Goal: Task Accomplishment & Management: Manage account settings

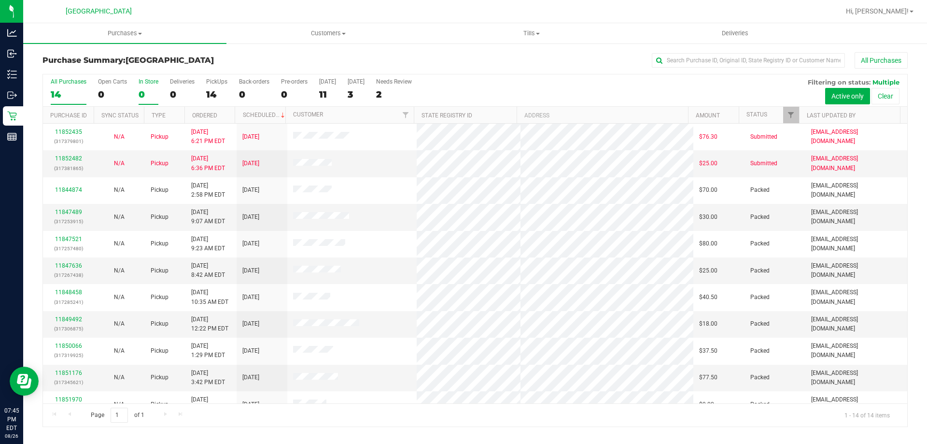
click at [150, 85] on label "In Store 0" at bounding box center [149, 91] width 20 height 27
click at [0, 0] on input "In Store 0" at bounding box center [0, 0] width 0 height 0
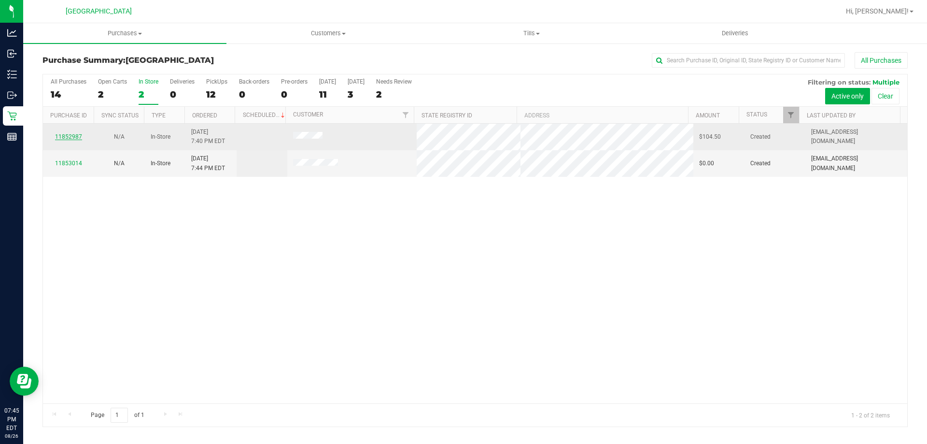
click at [71, 135] on link "11852987" at bounding box center [68, 136] width 27 height 7
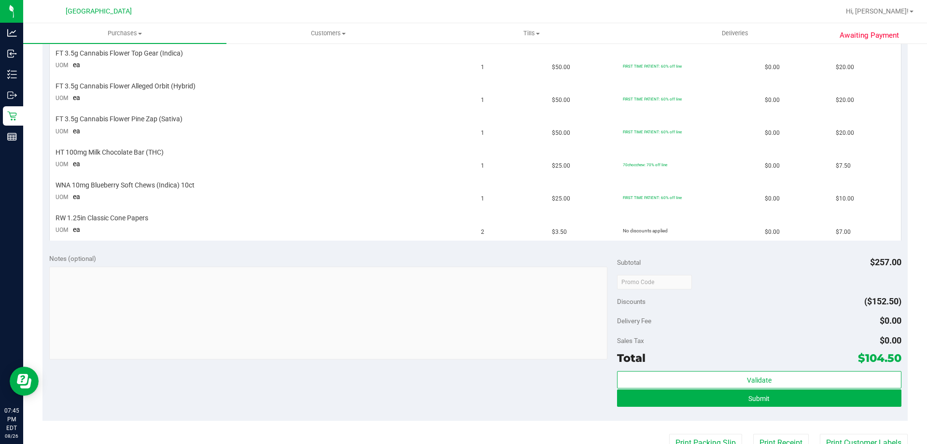
scroll to position [386, 0]
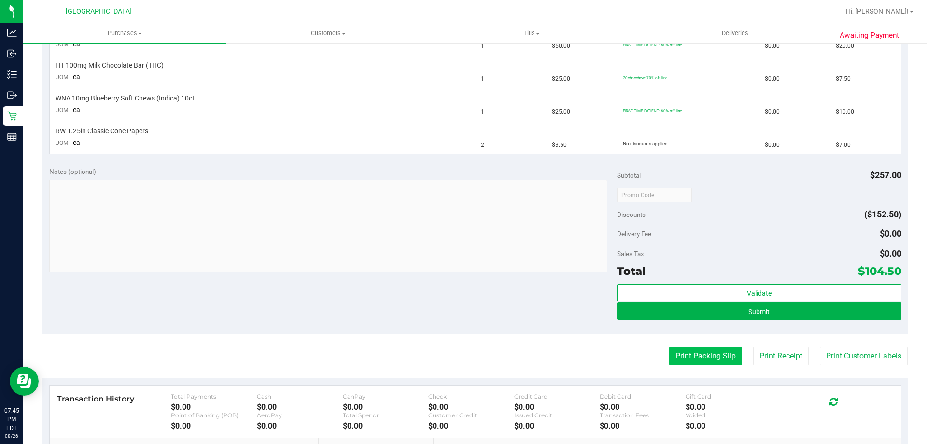
click at [721, 351] on button "Print Packing Slip" at bounding box center [705, 356] width 73 height 18
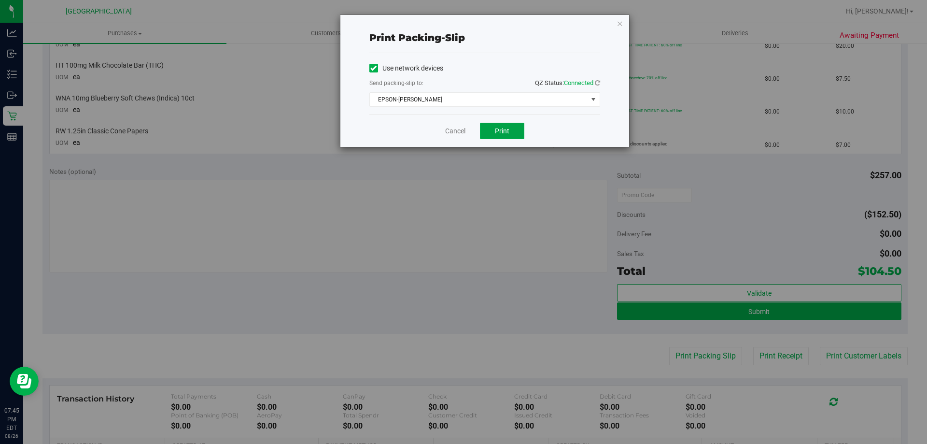
click at [505, 135] on button "Print" at bounding box center [502, 131] width 44 height 16
click at [456, 129] on link "Cancel" at bounding box center [455, 131] width 20 height 10
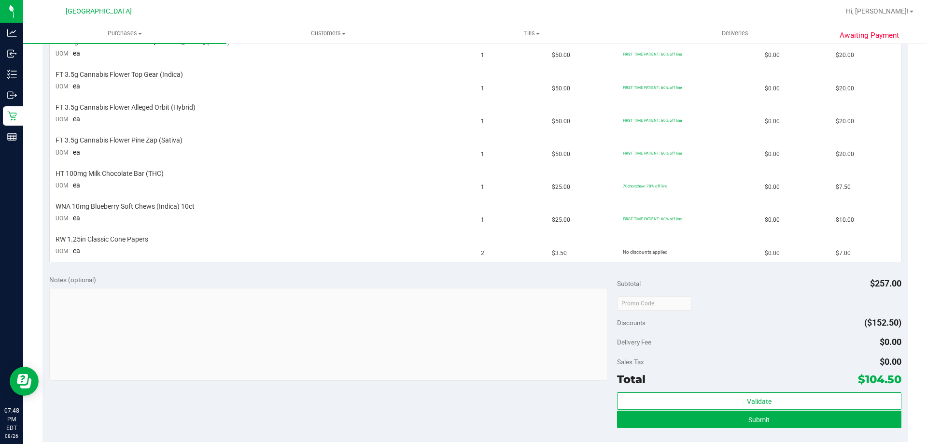
scroll to position [145, 0]
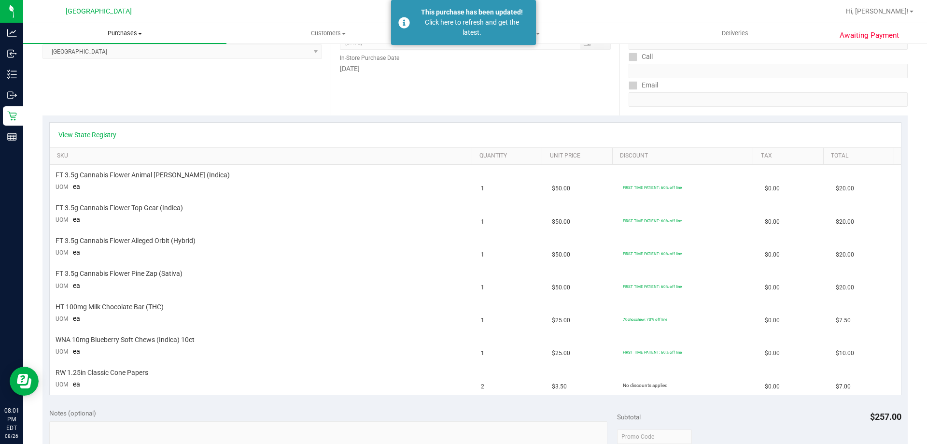
click at [117, 25] on uib-tab-heading "Purchases Summary of purchases Fulfillment All purchases" at bounding box center [124, 33] width 203 height 20
click at [112, 65] on li "Fulfillment" at bounding box center [124, 70] width 203 height 12
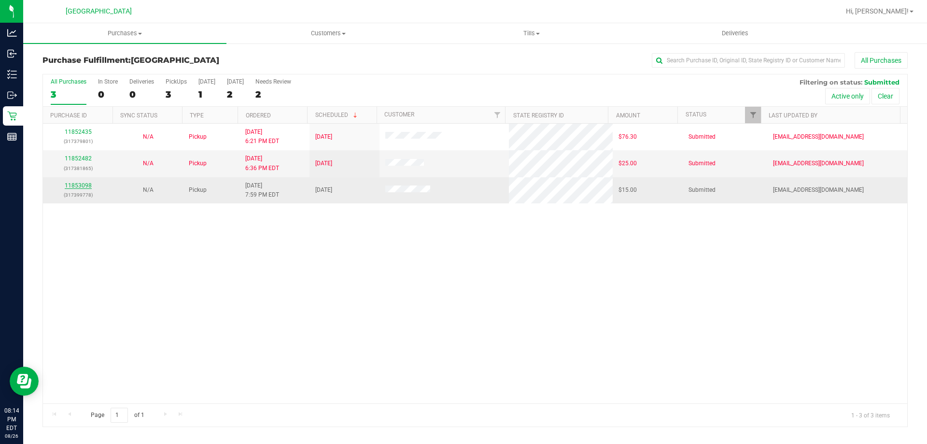
click at [83, 184] on link "11853098" at bounding box center [78, 185] width 27 height 7
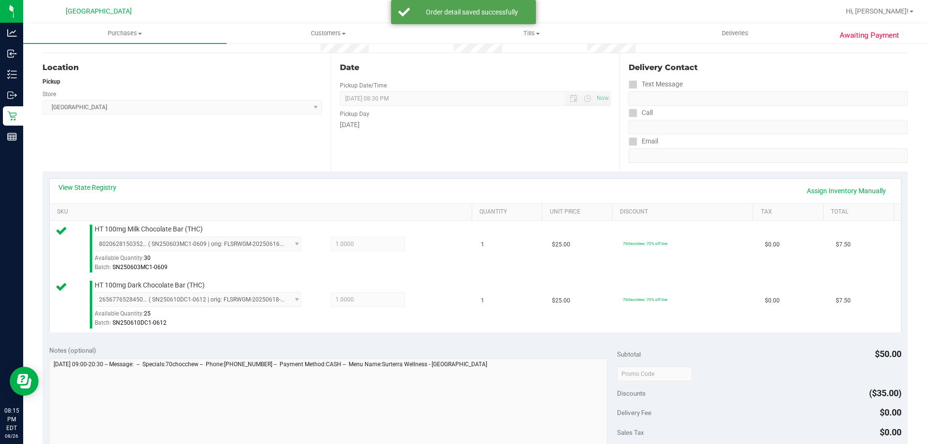
scroll to position [145, 0]
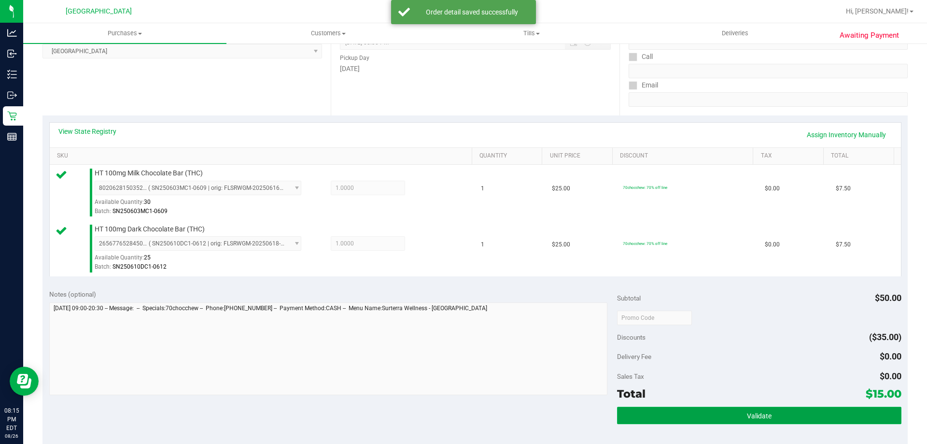
click at [867, 419] on button "Validate" at bounding box center [759, 414] width 284 height 17
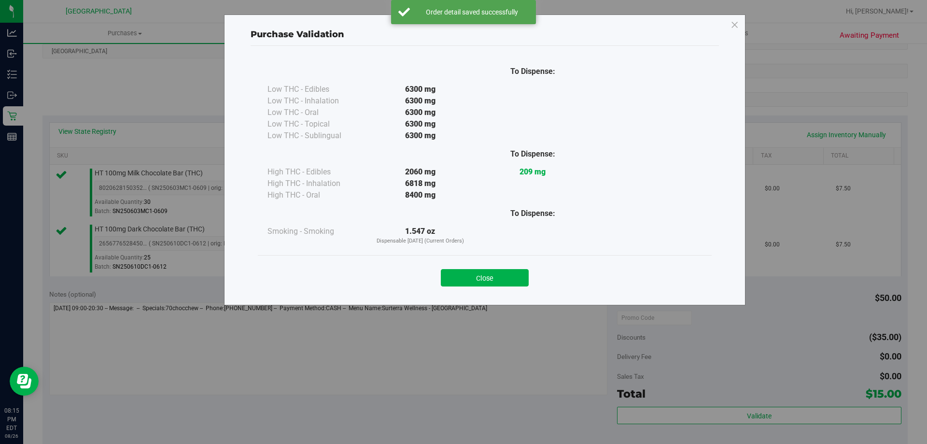
click at [481, 266] on div "Close" at bounding box center [484, 275] width 439 height 24
click at [476, 286] on div "Close" at bounding box center [485, 274] width 454 height 39
click at [479, 282] on button "Close" at bounding box center [485, 277] width 88 height 17
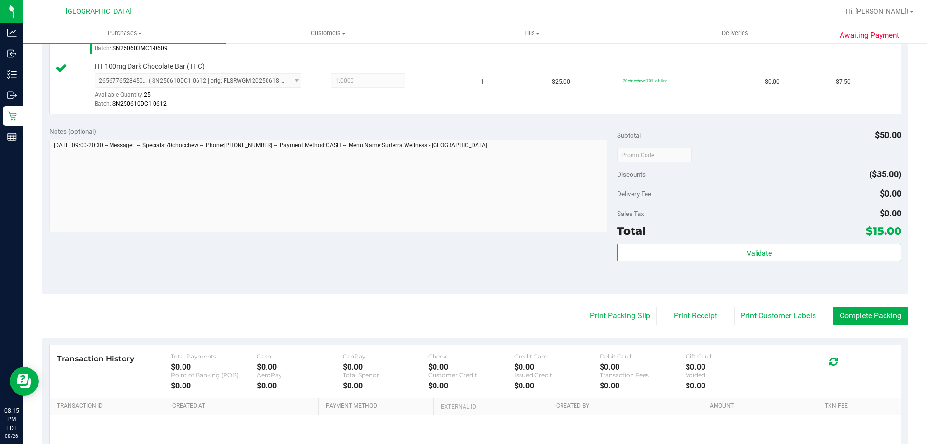
scroll to position [402, 0]
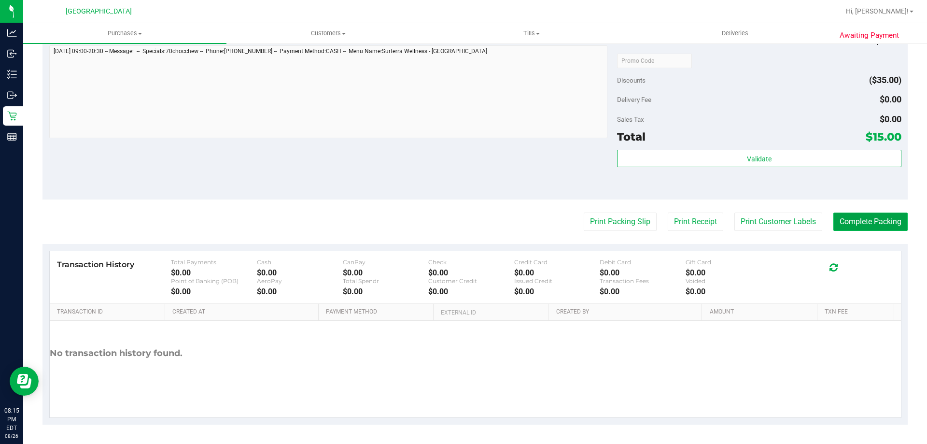
click at [841, 224] on button "Complete Packing" at bounding box center [870, 221] width 74 height 18
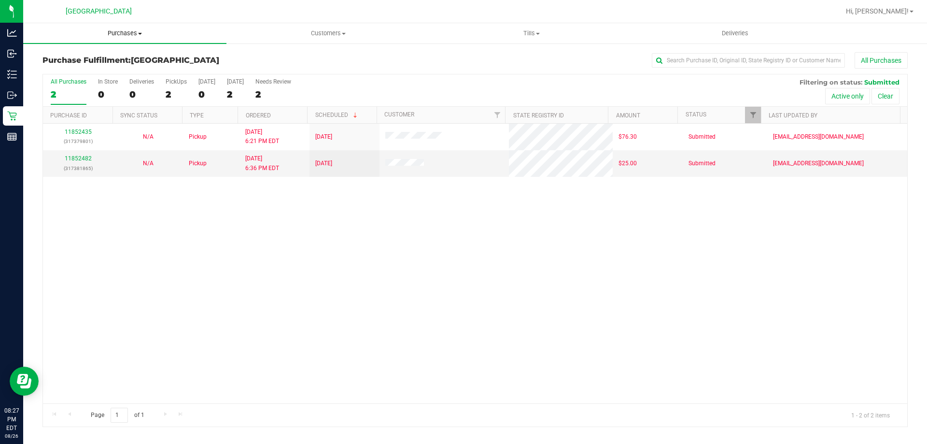
click at [130, 34] on span "Purchases" at bounding box center [124, 33] width 203 height 9
click at [101, 59] on span "Summary of purchases" at bounding box center [72, 58] width 99 height 8
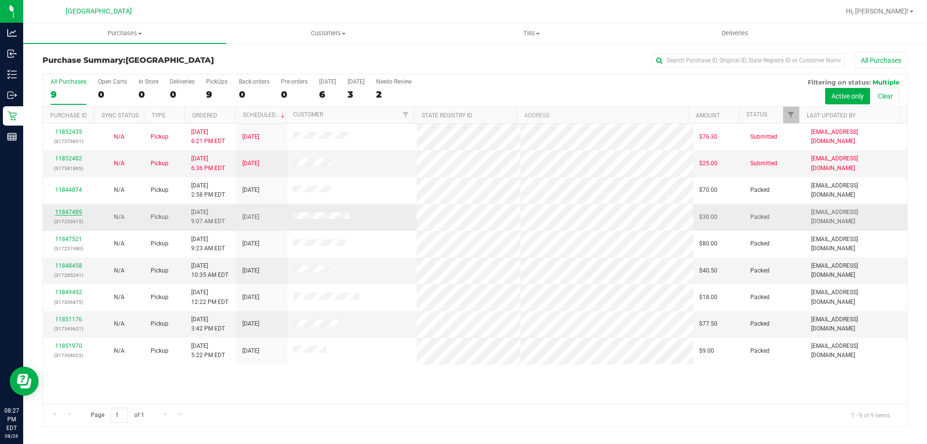
click at [69, 212] on link "11847489" at bounding box center [68, 212] width 27 height 7
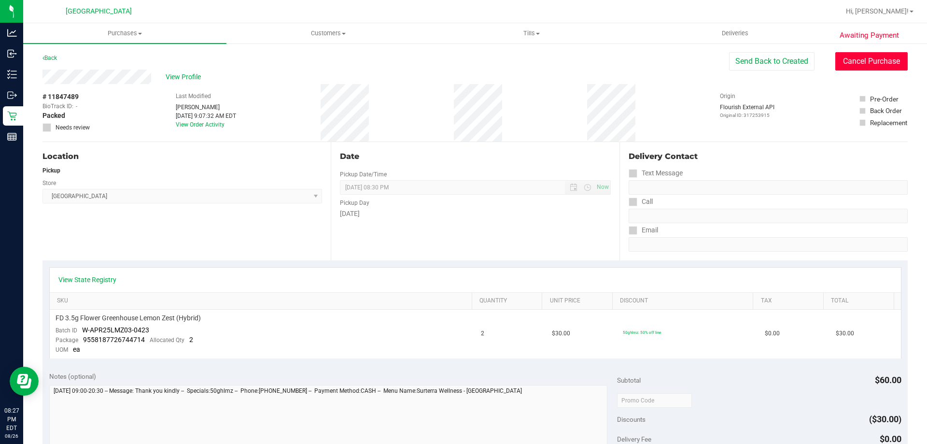
click at [850, 69] on button "Cancel Purchase" at bounding box center [871, 61] width 72 height 18
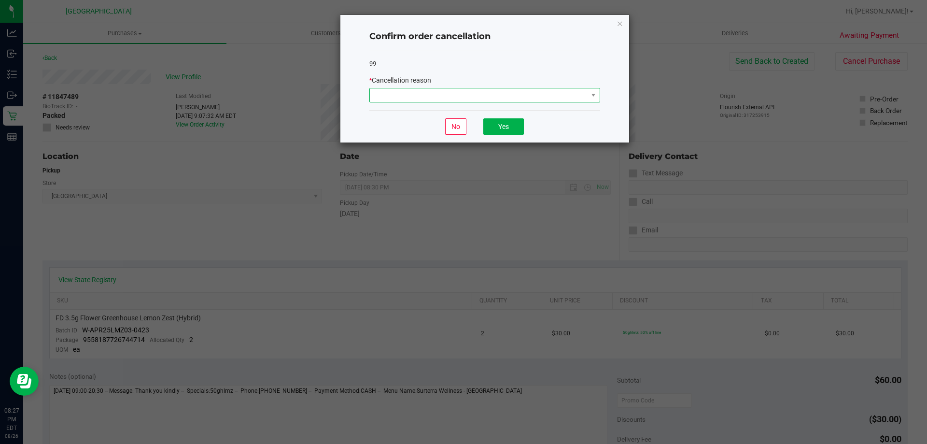
drag, startPoint x: 589, startPoint y: 89, endPoint x: 556, endPoint y: 98, distance: 34.3
click at [588, 89] on span at bounding box center [593, 95] width 12 height 14
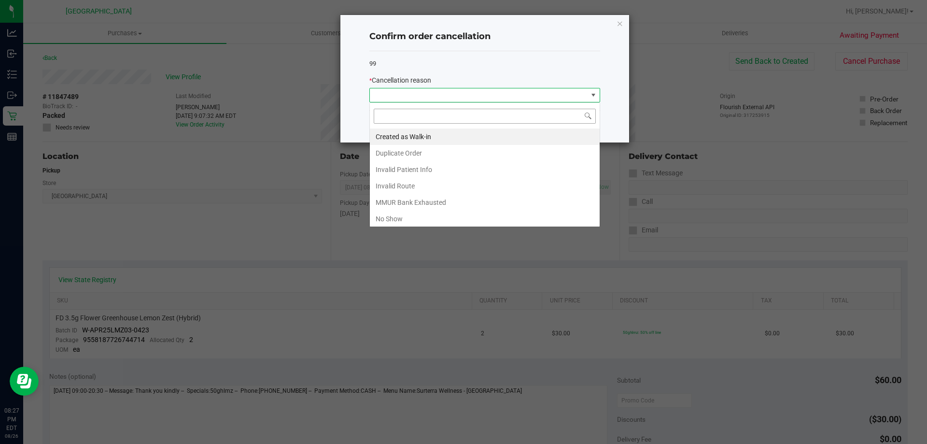
scroll to position [14, 231]
click at [448, 214] on li "No Show" at bounding box center [485, 218] width 230 height 16
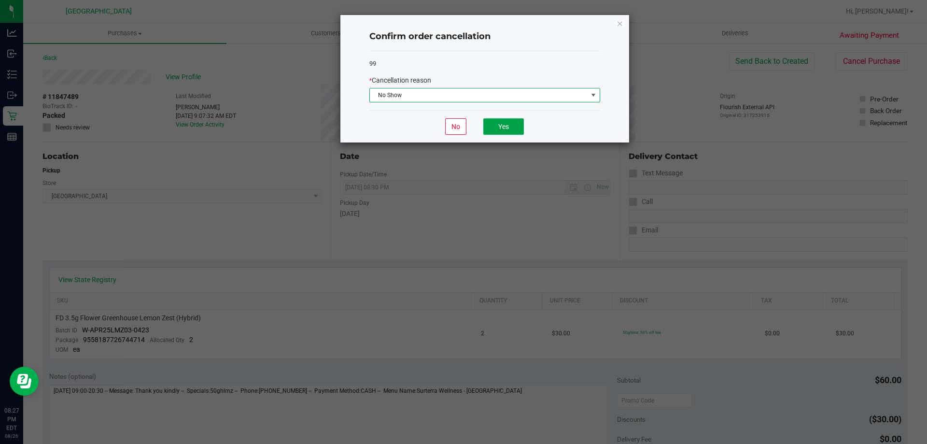
click at [500, 120] on button "Yes" at bounding box center [503, 126] width 41 height 16
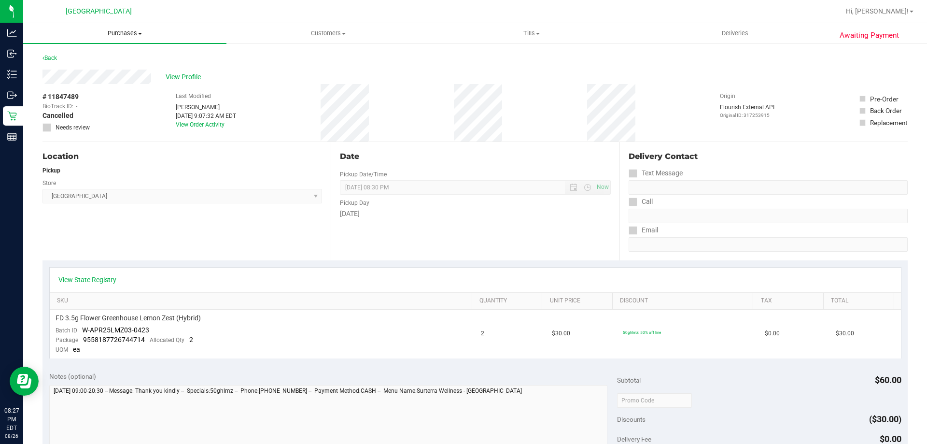
click at [117, 32] on span "Purchases" at bounding box center [124, 33] width 203 height 9
click at [84, 62] on span "Summary of purchases" at bounding box center [72, 58] width 99 height 8
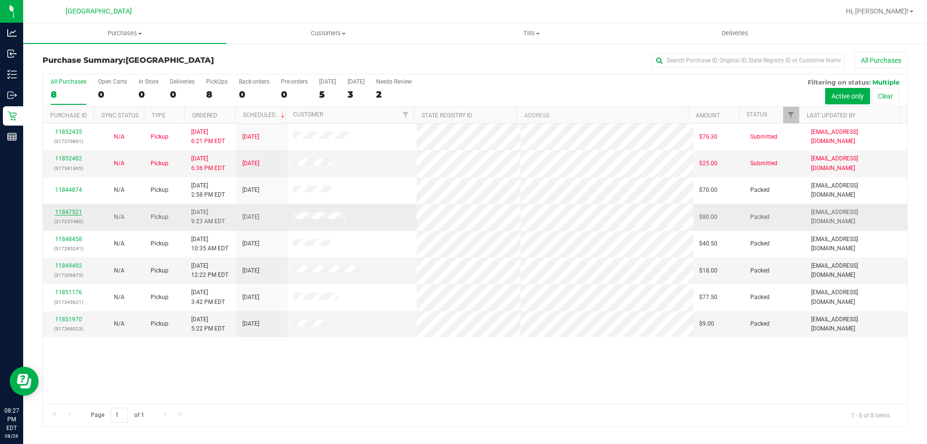
click at [73, 212] on link "11847521" at bounding box center [68, 212] width 27 height 7
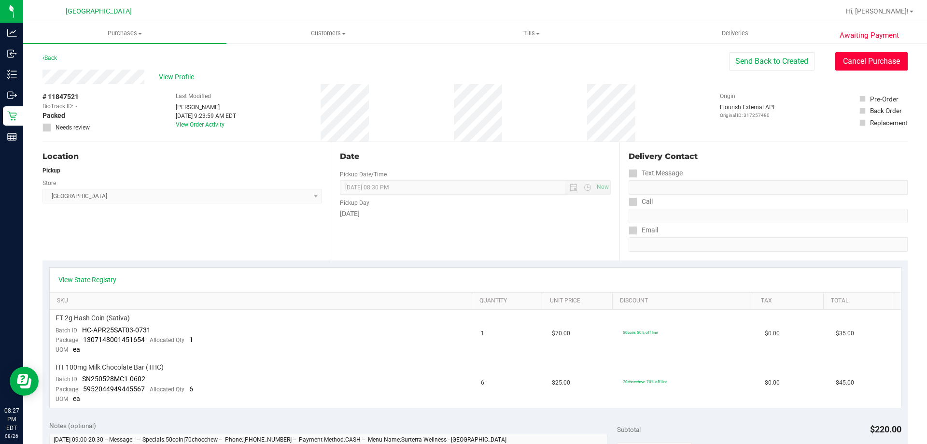
click at [886, 57] on button "Cancel Purchase" at bounding box center [871, 61] width 72 height 18
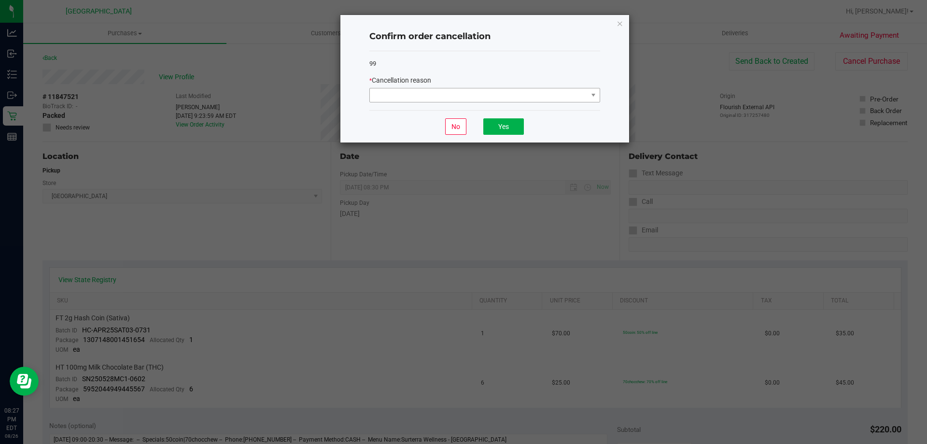
click at [544, 102] on div "99 * Cancellation reason" at bounding box center [484, 80] width 231 height 59
click at [541, 94] on span at bounding box center [479, 95] width 218 height 14
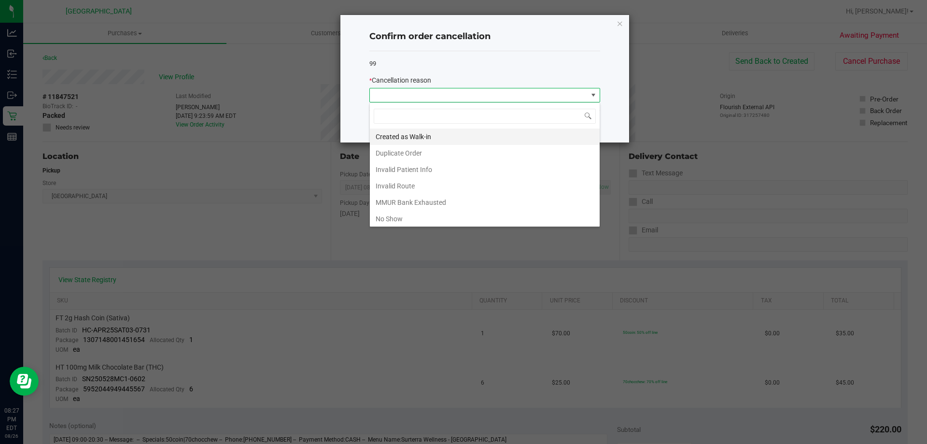
scroll to position [14, 231]
click at [422, 215] on li "No Show" at bounding box center [485, 218] width 230 height 16
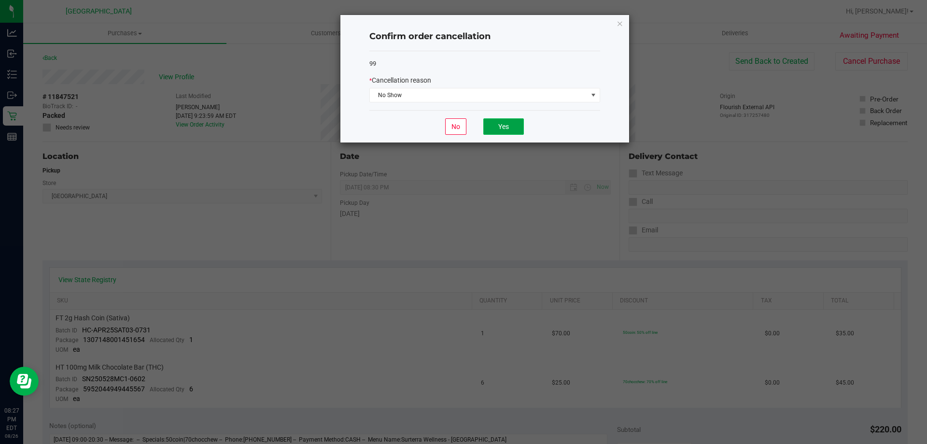
click at [512, 124] on button "Yes" at bounding box center [503, 126] width 41 height 16
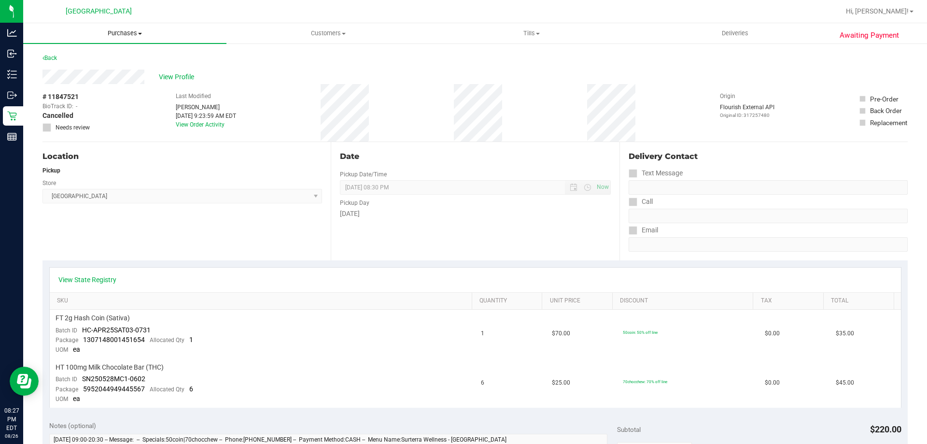
click at [131, 31] on span "Purchases" at bounding box center [124, 33] width 203 height 9
click at [121, 57] on li "Summary of purchases" at bounding box center [124, 59] width 203 height 12
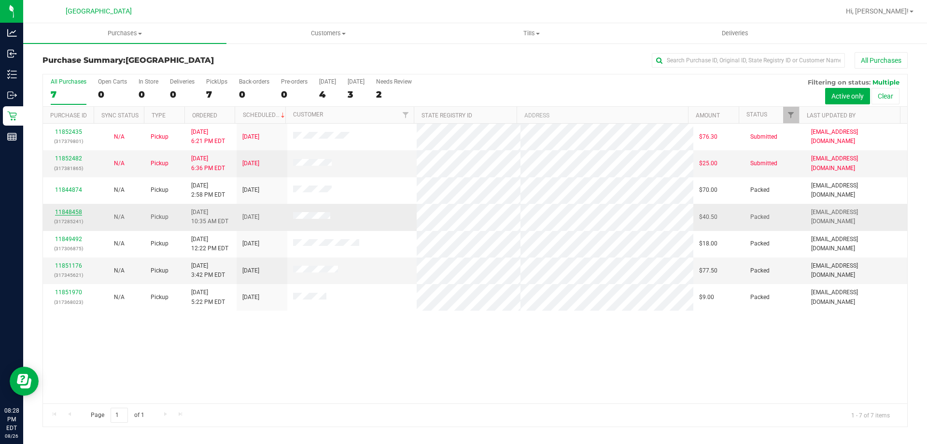
click at [76, 212] on link "11848458" at bounding box center [68, 212] width 27 height 7
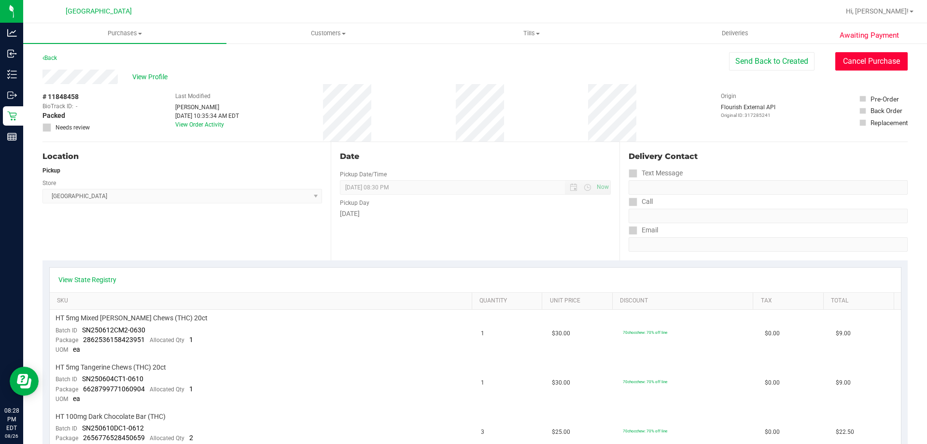
click at [873, 69] on button "Cancel Purchase" at bounding box center [871, 61] width 72 height 18
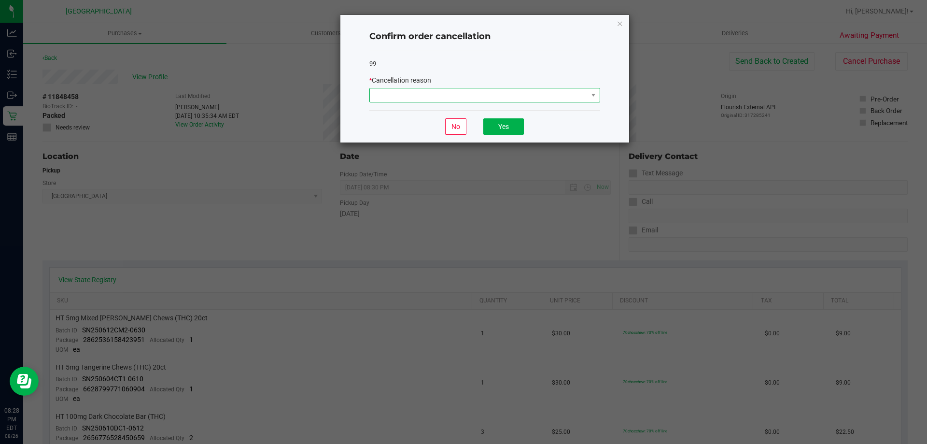
click at [546, 93] on span at bounding box center [479, 95] width 218 height 14
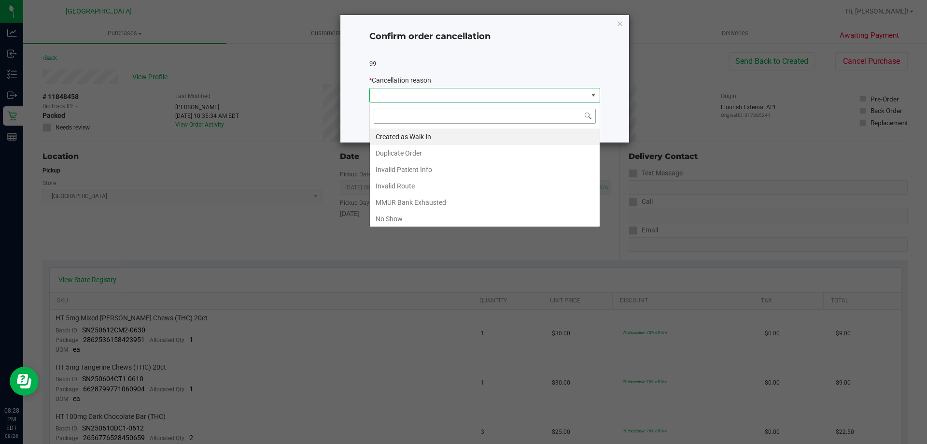
scroll to position [14, 231]
click at [449, 213] on li "No Show" at bounding box center [485, 218] width 230 height 16
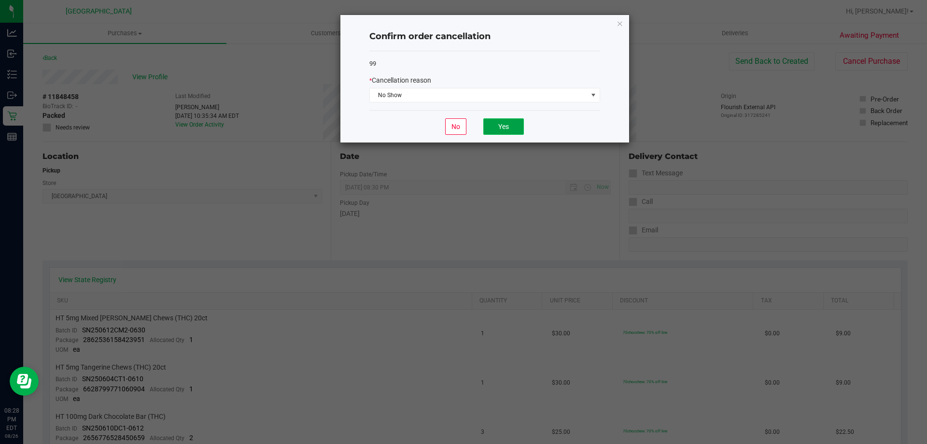
click at [509, 125] on button "Yes" at bounding box center [503, 126] width 41 height 16
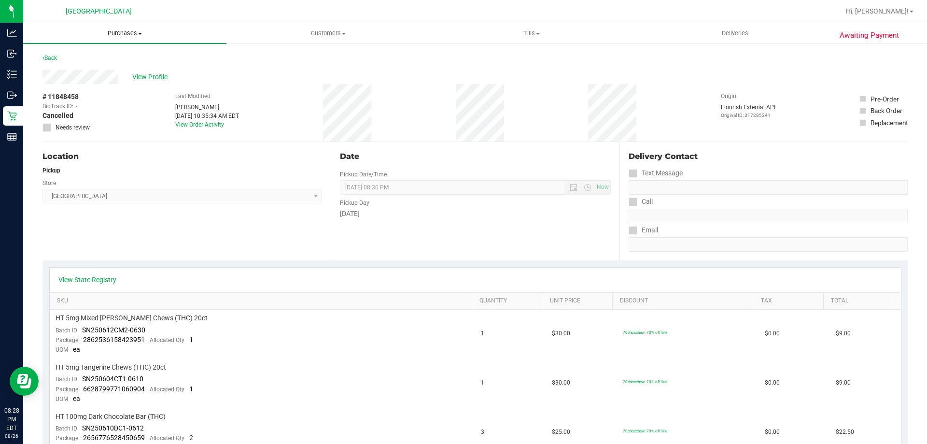
click at [132, 33] on span "Purchases" at bounding box center [124, 33] width 203 height 9
click at [102, 62] on span "Summary of purchases" at bounding box center [72, 58] width 99 height 8
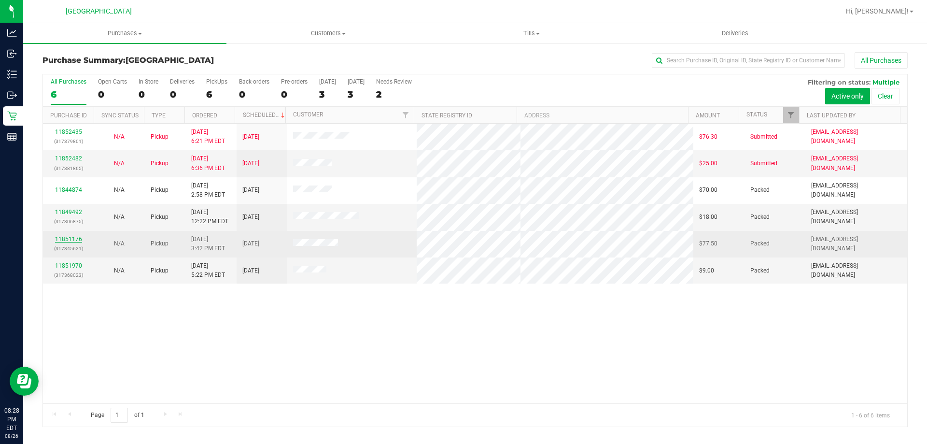
click at [73, 238] on link "11851176" at bounding box center [68, 239] width 27 height 7
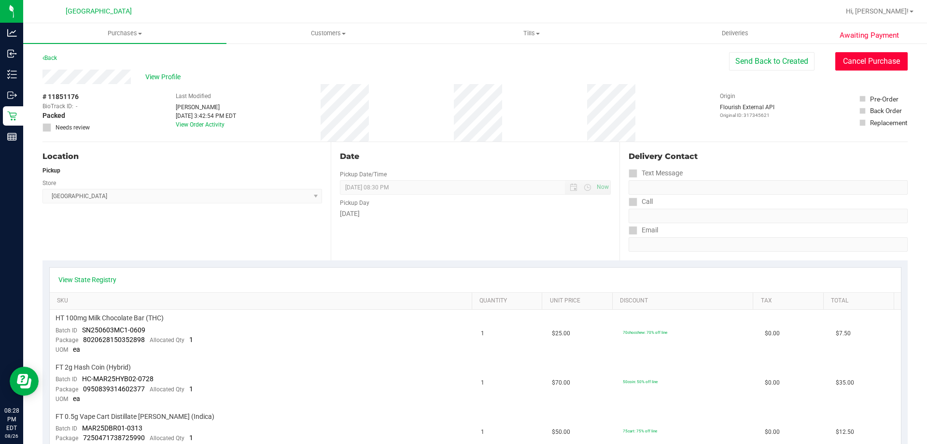
click at [876, 64] on button "Cancel Purchase" at bounding box center [871, 61] width 72 height 18
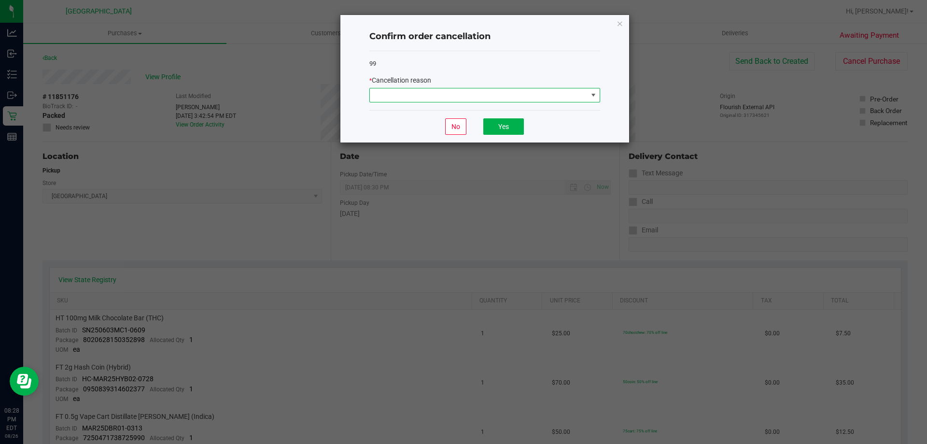
click at [593, 92] on span at bounding box center [593, 95] width 8 height 8
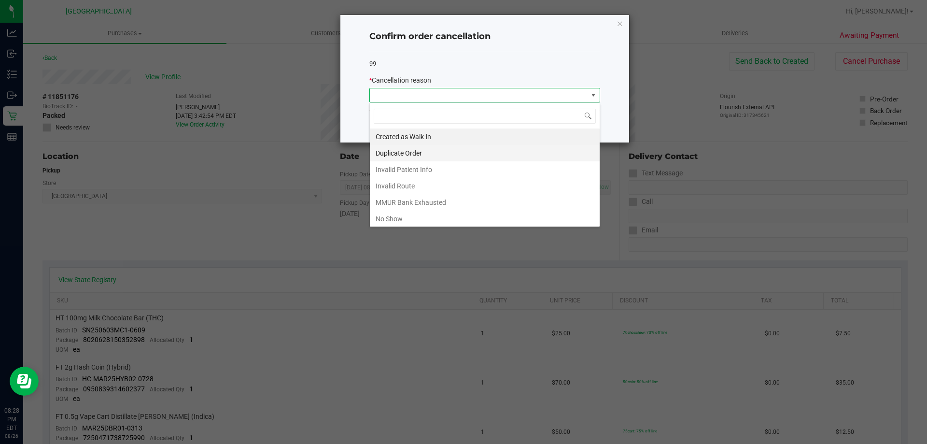
scroll to position [14, 231]
click at [399, 223] on li "No Show" at bounding box center [485, 218] width 230 height 16
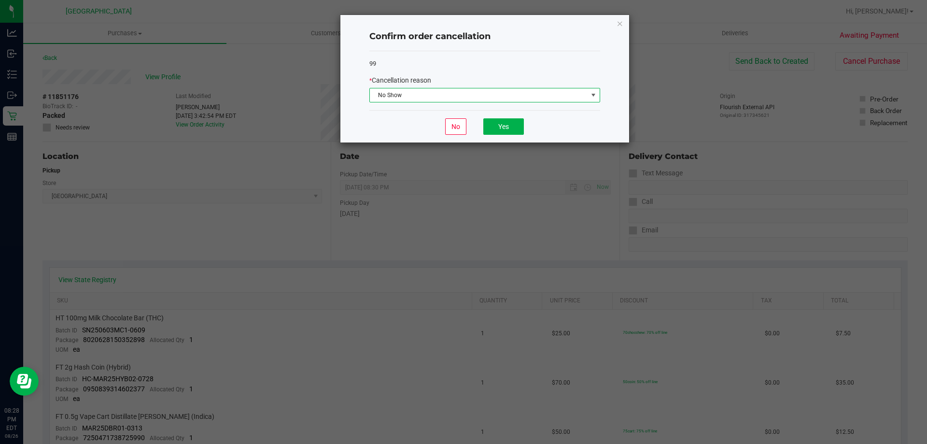
click at [499, 140] on div "No Yes" at bounding box center [484, 126] width 231 height 32
click at [502, 122] on button "Yes" at bounding box center [503, 126] width 41 height 16
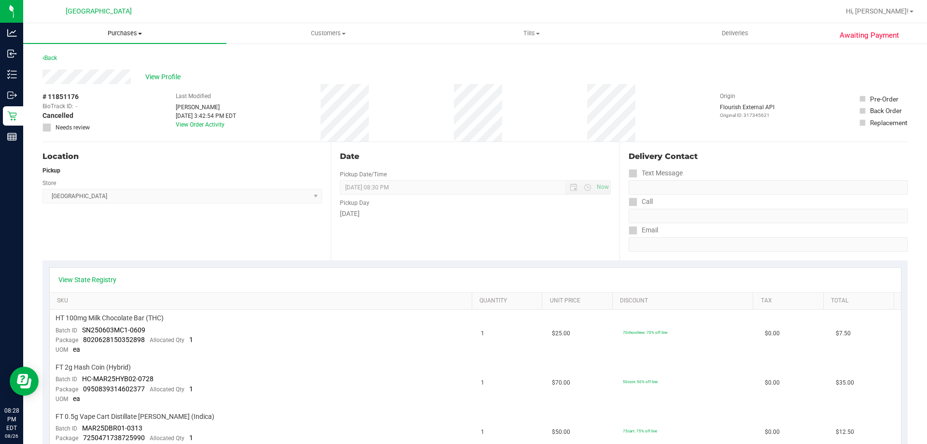
click at [133, 35] on span "Purchases" at bounding box center [124, 33] width 203 height 9
click at [137, 58] on li "Summary of purchases" at bounding box center [124, 59] width 203 height 12
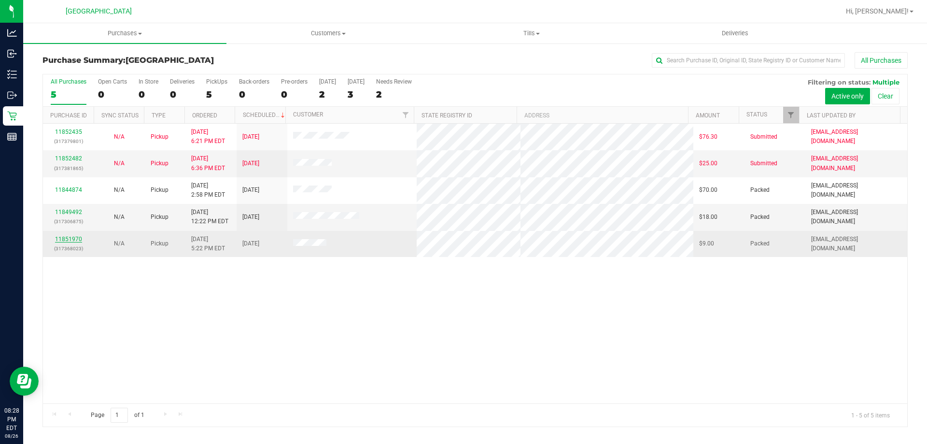
click at [73, 236] on link "11851970" at bounding box center [68, 239] width 27 height 7
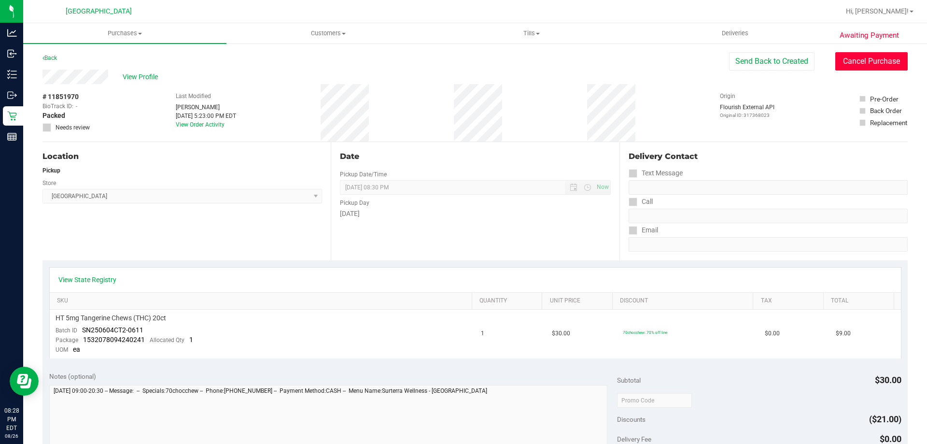
click at [887, 58] on button "Cancel Purchase" at bounding box center [871, 61] width 72 height 18
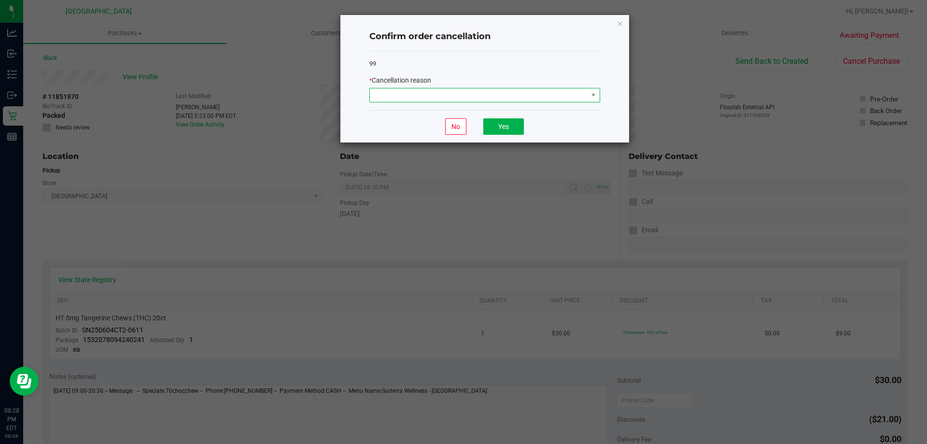
click at [569, 98] on span at bounding box center [479, 95] width 218 height 14
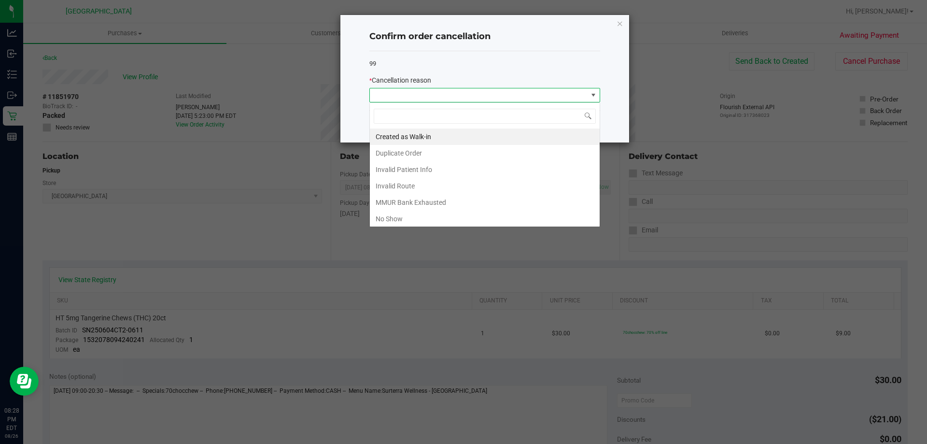
scroll to position [14, 231]
click at [423, 214] on li "No Show" at bounding box center [485, 218] width 230 height 16
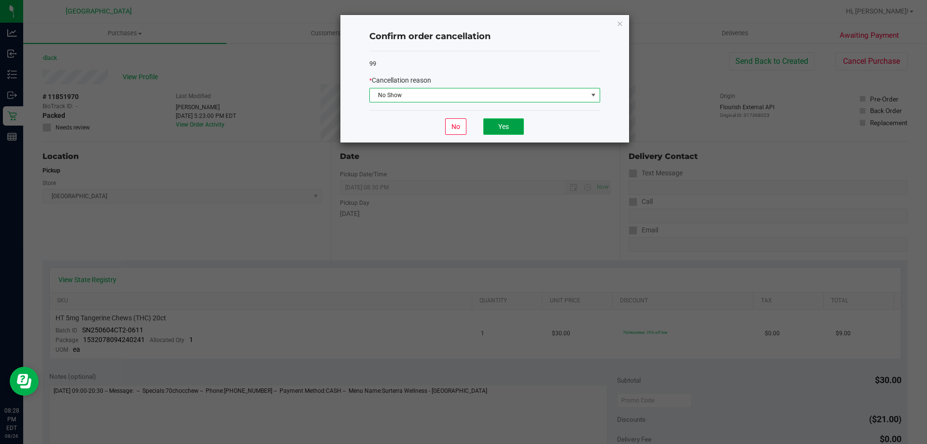
click at [518, 124] on button "Yes" at bounding box center [503, 126] width 41 height 16
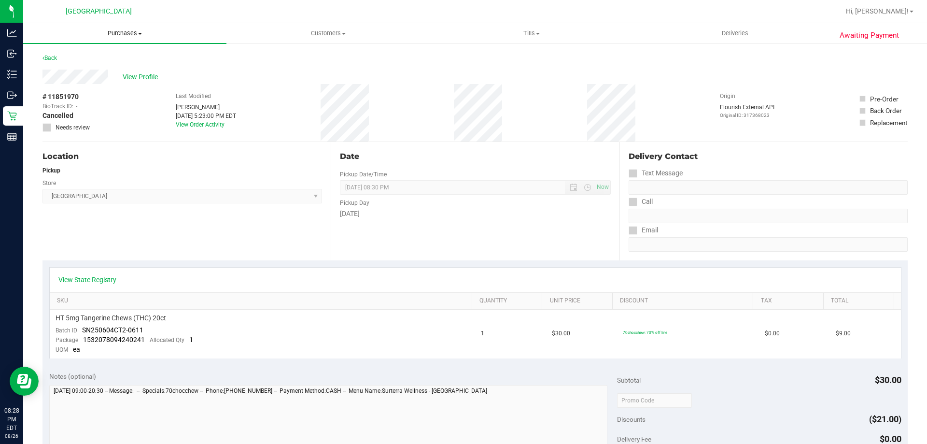
click at [140, 33] on span at bounding box center [140, 34] width 4 height 2
click at [63, 62] on span "Summary of purchases" at bounding box center [72, 58] width 99 height 8
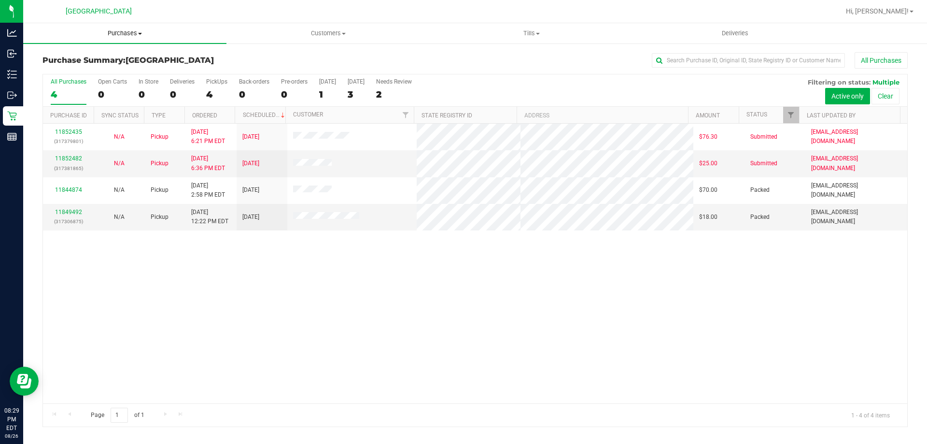
click at [123, 37] on span "Purchases" at bounding box center [124, 33] width 203 height 9
click at [99, 68] on li "Fulfillment" at bounding box center [124, 70] width 203 height 12
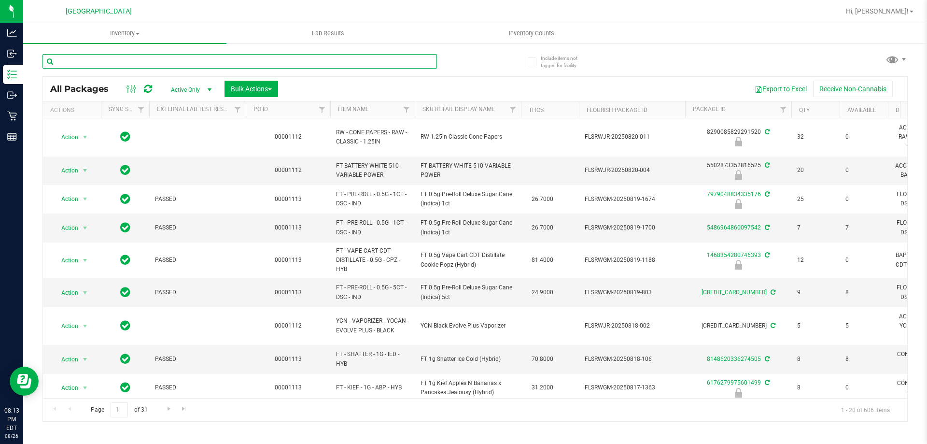
click at [176, 63] on input "text" at bounding box center [239, 61] width 394 height 14
type input "1-AUG25DSC02-0813"
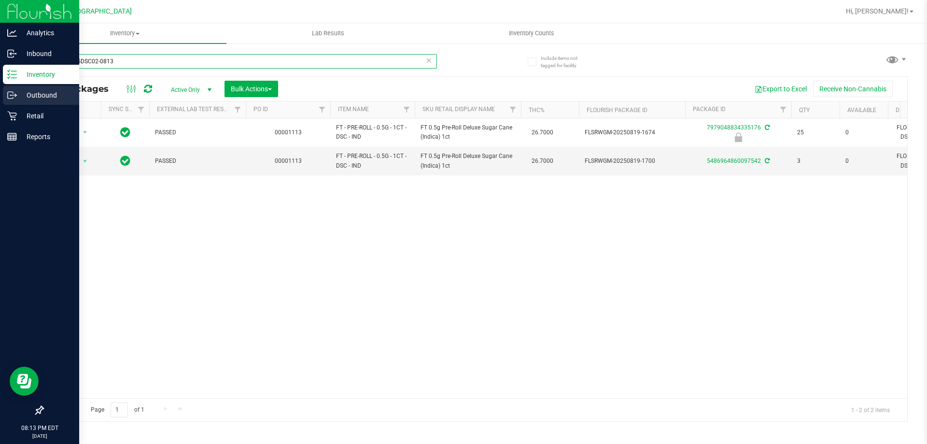
click at [0, 91] on div "Analytics Inbound Inventory Outbound Retail Reports 08:13 PM EDT [DATE] 08/26 […" at bounding box center [463, 222] width 927 height 444
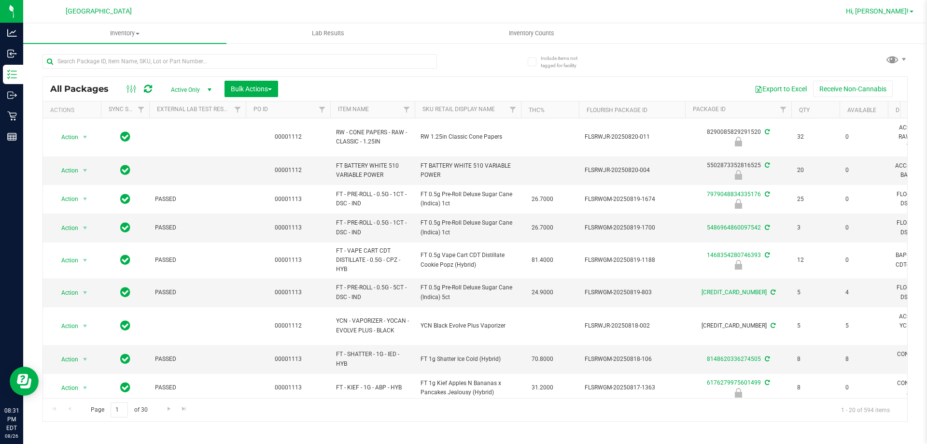
click at [893, 9] on span "Hi, [PERSON_NAME]!" at bounding box center [877, 11] width 63 height 8
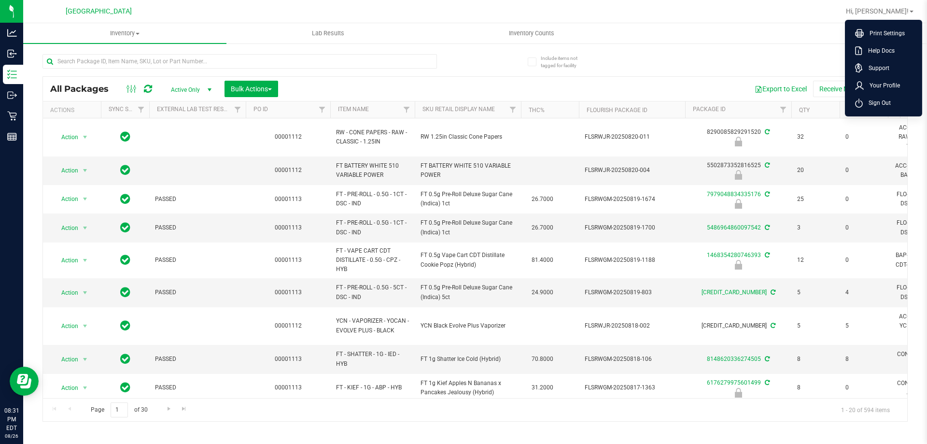
drag, startPoint x: 886, startPoint y: 102, endPoint x: 820, endPoint y: 47, distance: 86.0
click at [885, 102] on span "Sign Out" at bounding box center [877, 103] width 28 height 10
